Goal: Transaction & Acquisition: Purchase product/service

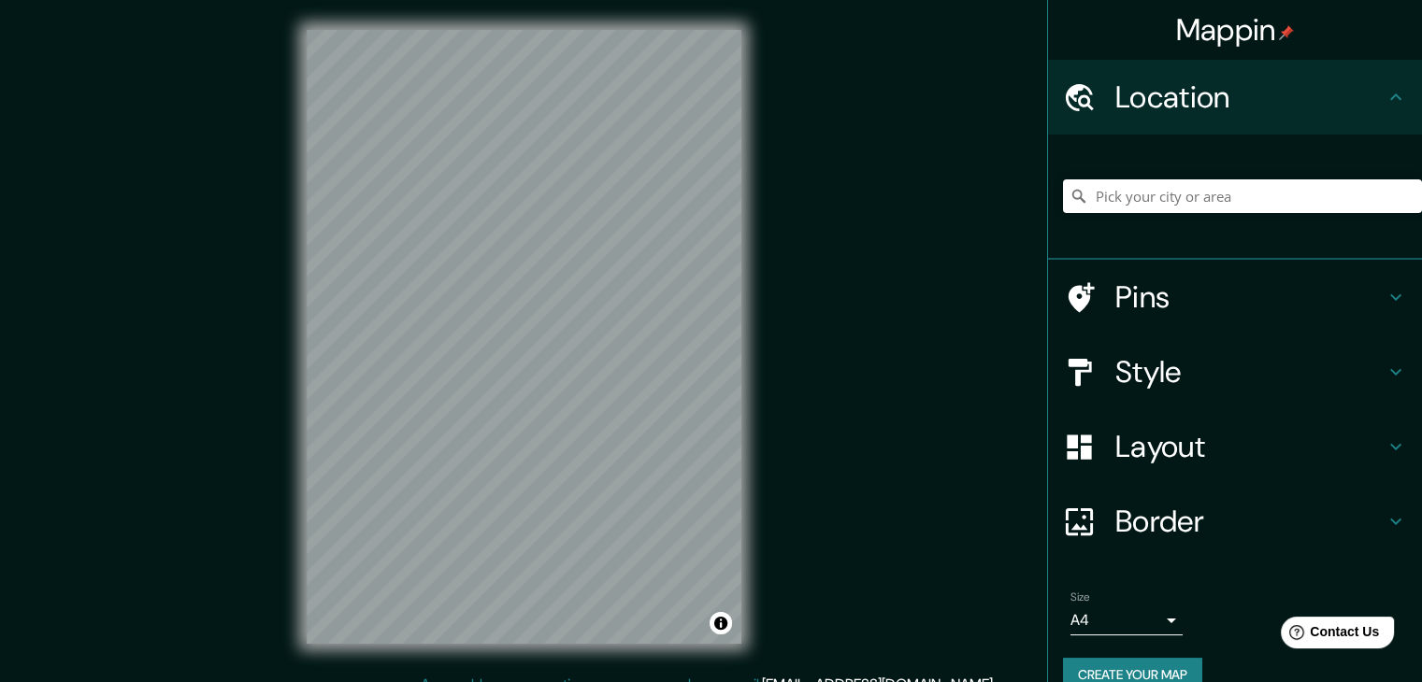
click at [905, 608] on div "Mappin Location Pins Style Layout Border Choose a border. Hint : you can make l…" at bounding box center [711, 352] width 1422 height 704
click at [1155, 357] on h4 "Style" at bounding box center [1249, 371] width 269 height 37
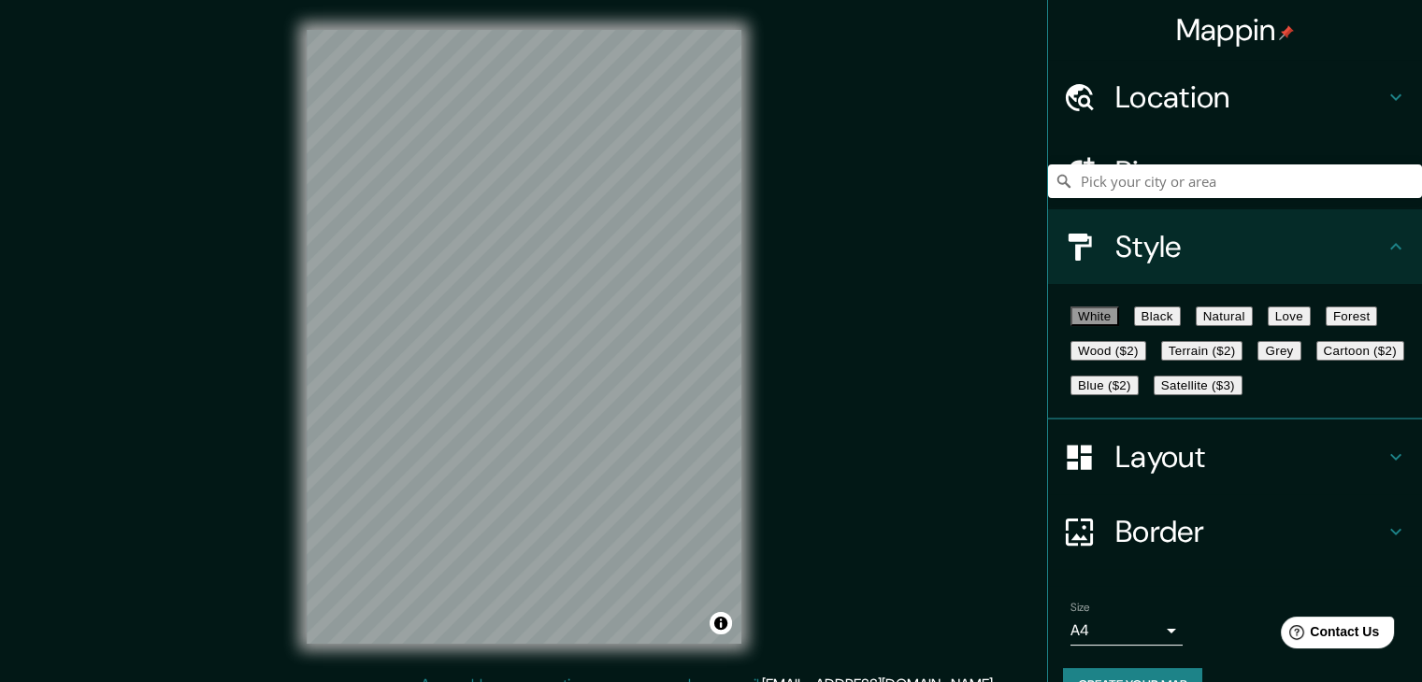
click at [1162, 326] on button "Black" at bounding box center [1157, 317] width 47 height 20
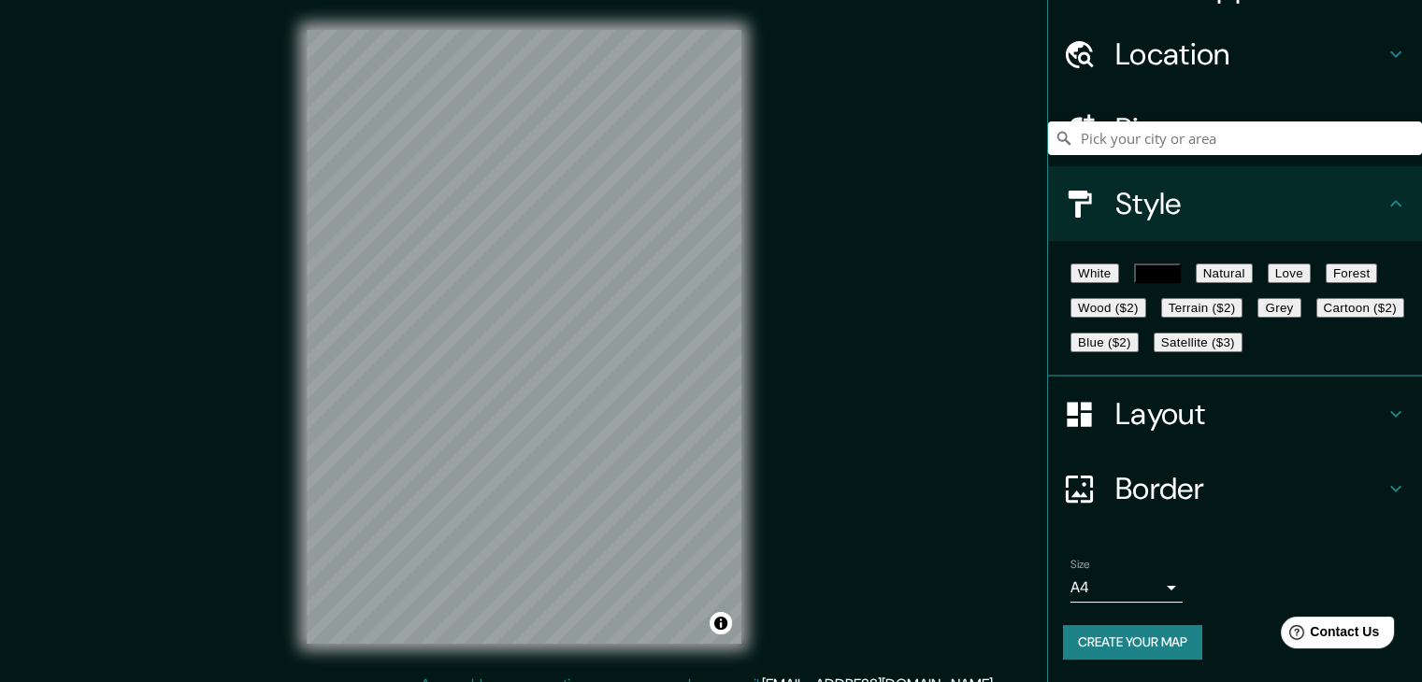
scroll to position [135, 0]
click at [1090, 591] on body "Mappin Location Pins Style White Black Natural Love Forest Wood ($2) Terrain ($…" at bounding box center [711, 341] width 1422 height 682
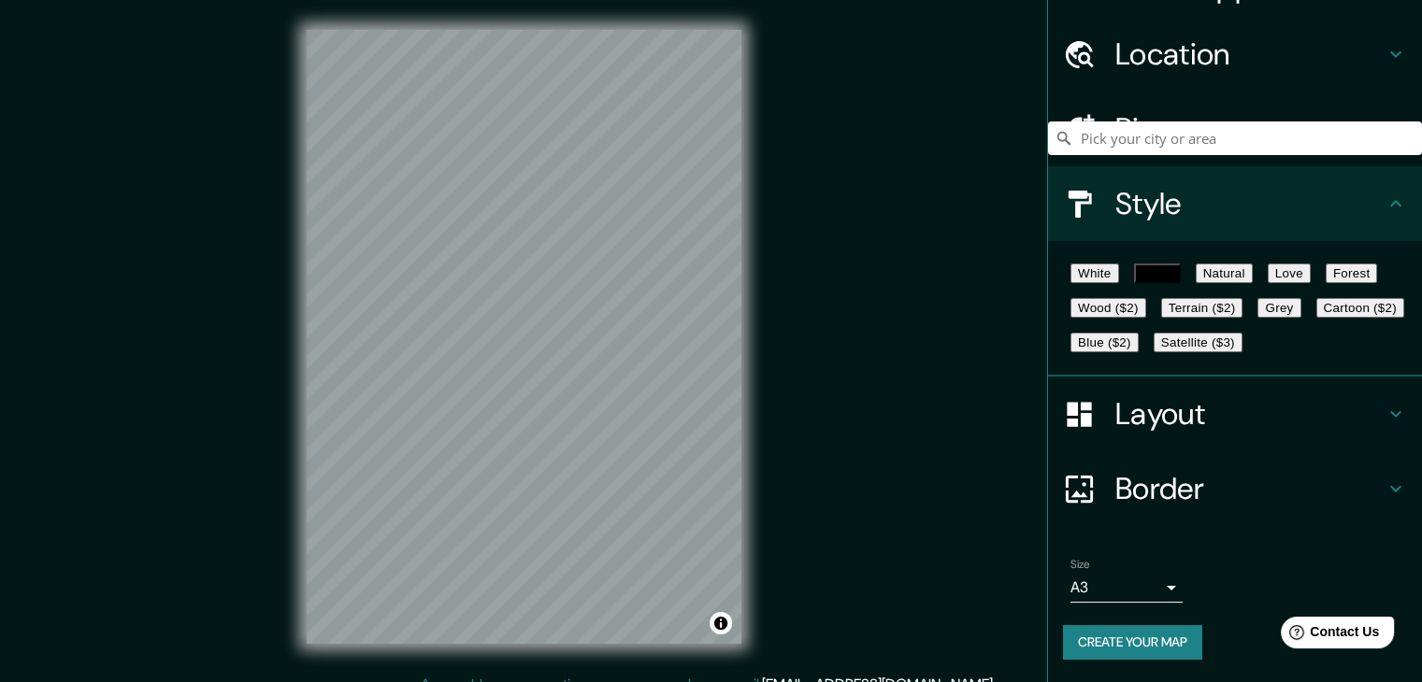
click at [1110, 642] on button "Create your map" at bounding box center [1132, 642] width 139 height 35
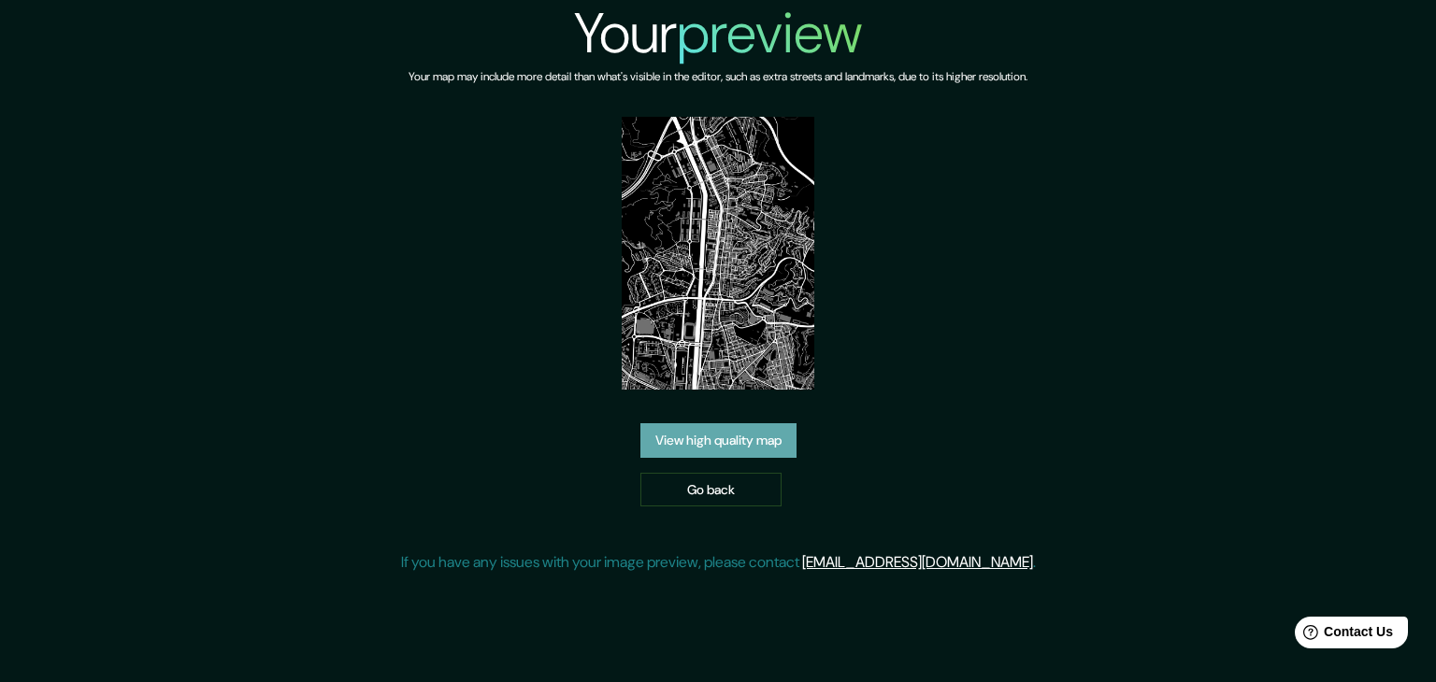
click at [765, 453] on link "View high quality map" at bounding box center [718, 440] width 156 height 35
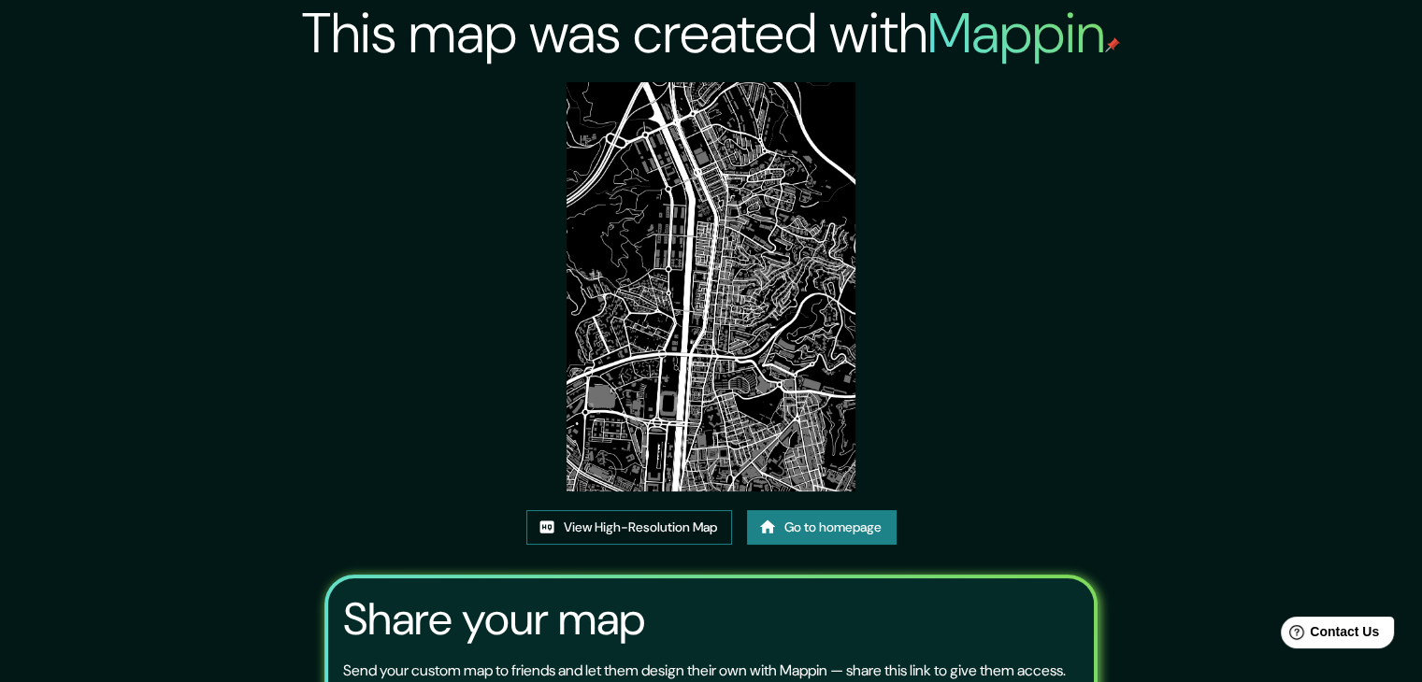
click at [669, 521] on link "View High-Resolution Map" at bounding box center [629, 527] width 206 height 35
